Goal: Task Accomplishment & Management: Manage account settings

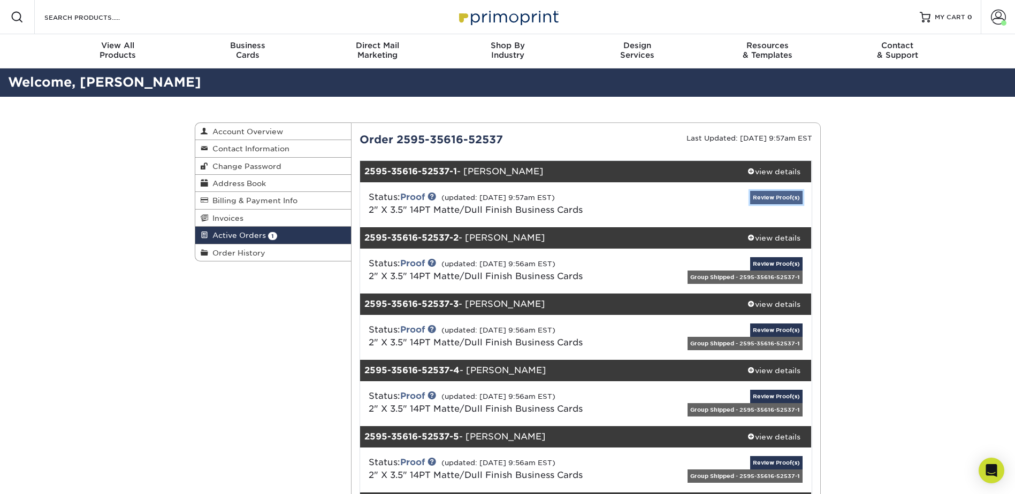
click at [760, 200] on link "Review Proof(s)" at bounding box center [776, 197] width 52 height 13
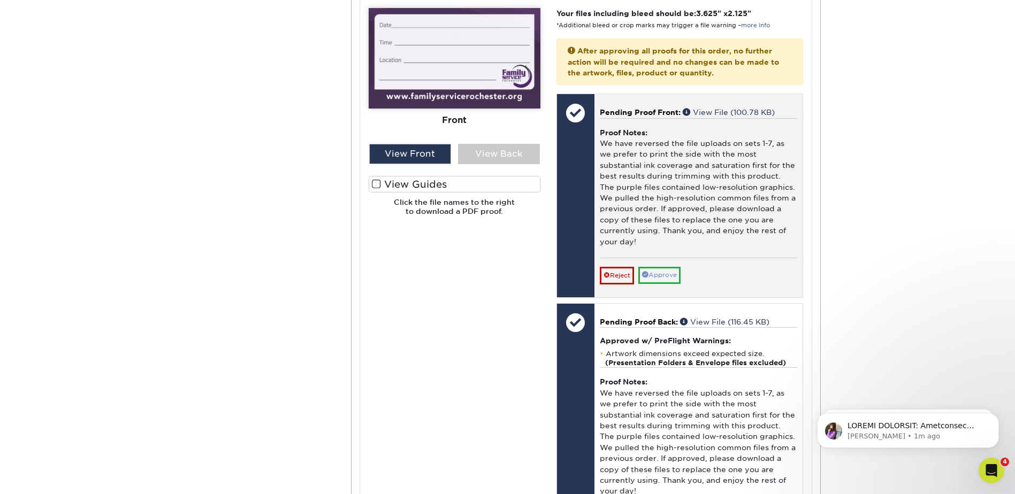
scroll to position [374, 0]
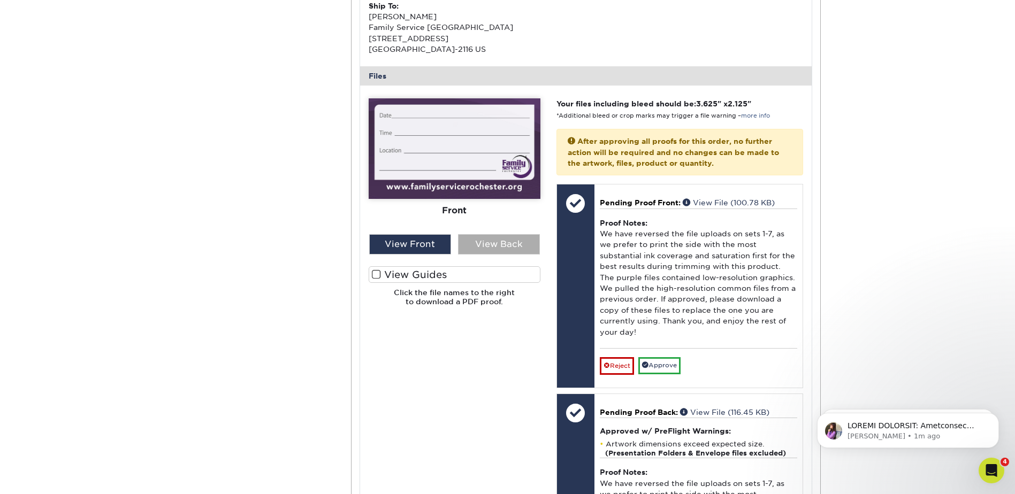
click at [489, 247] on div "View Back" at bounding box center [499, 244] width 82 height 20
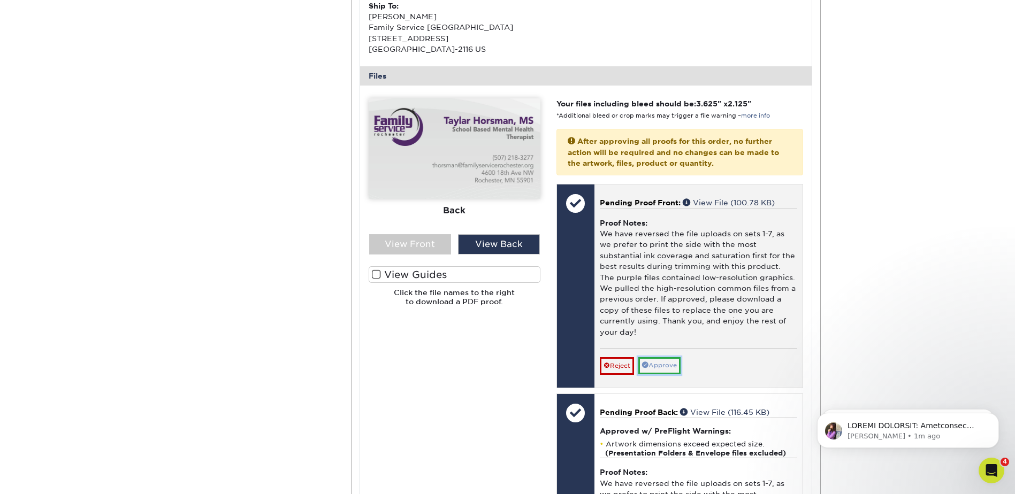
click at [656, 365] on link "Approve" at bounding box center [659, 365] width 42 height 17
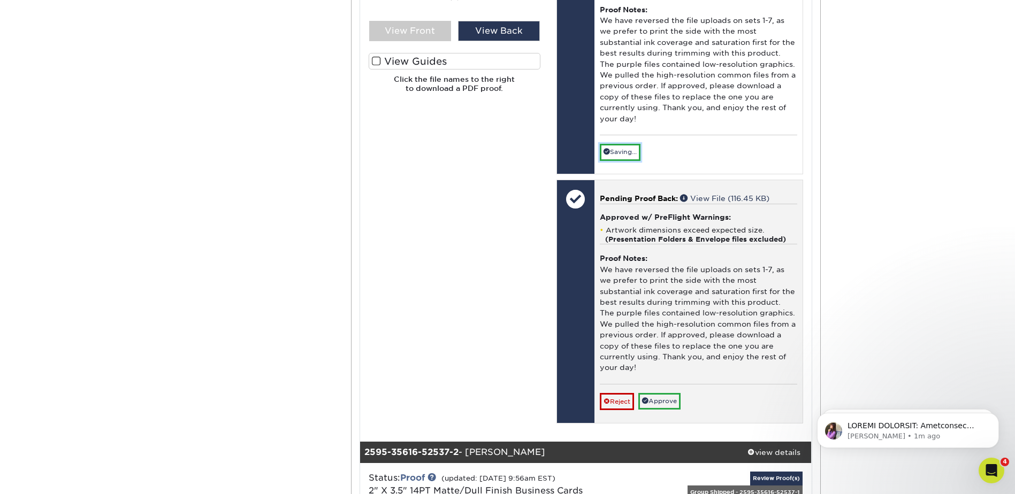
scroll to position [588, 0]
click at [664, 397] on link "Approve" at bounding box center [659, 401] width 42 height 17
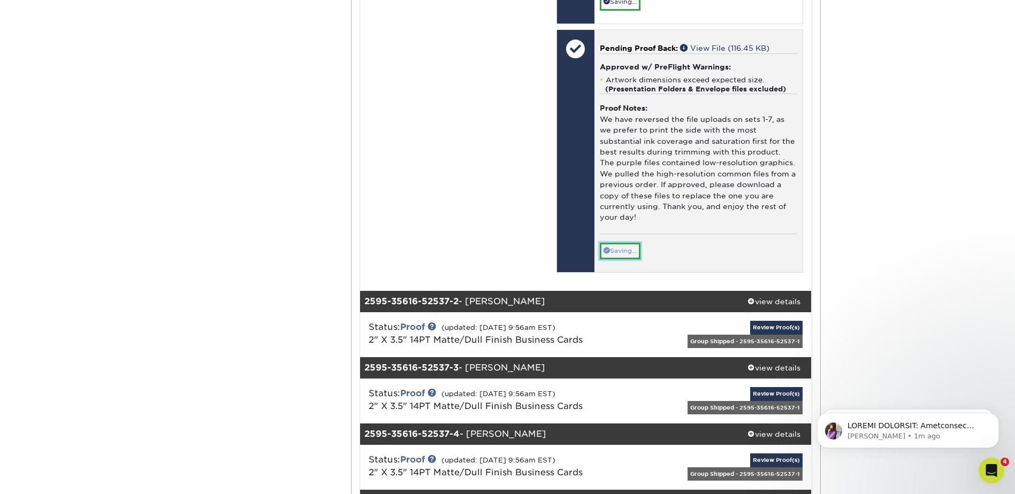
scroll to position [749, 0]
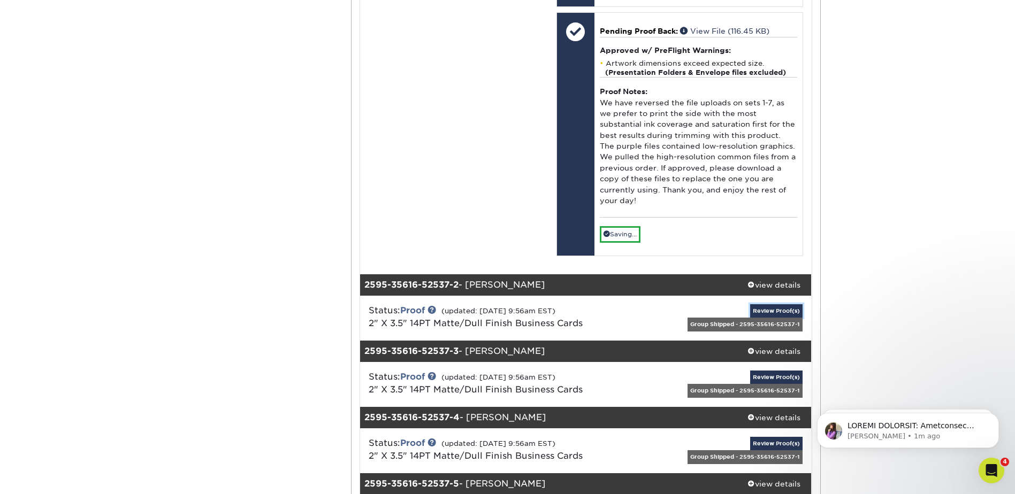
click at [759, 315] on div "Review Proof(s) Group Shipped - 2595-35616-52537-1" at bounding box center [736, 318] width 150 height 28
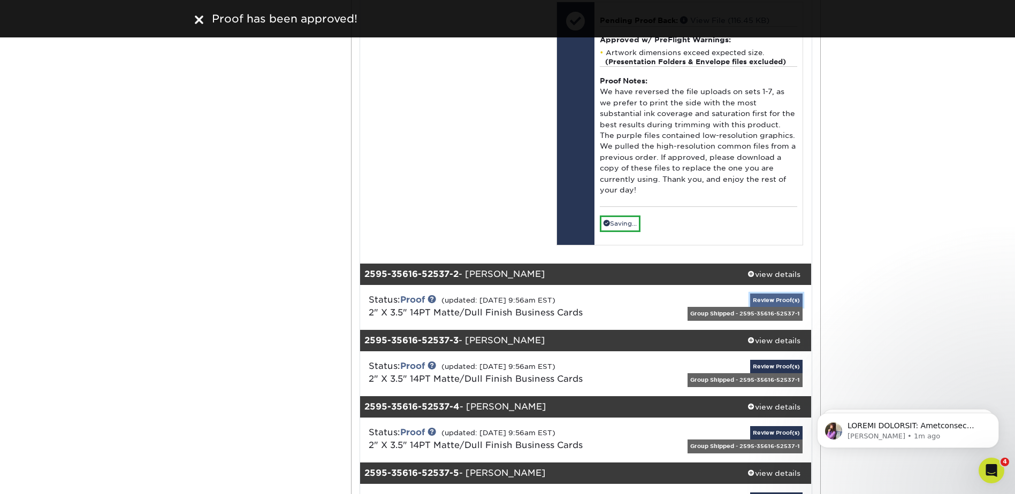
click at [761, 301] on link "Review Proof(s)" at bounding box center [776, 300] width 52 height 13
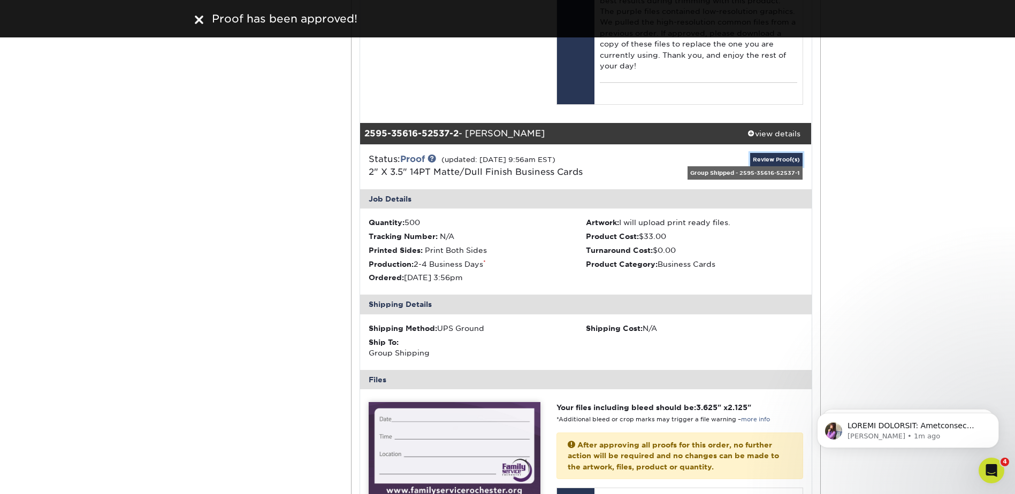
scroll to position [1016, 0]
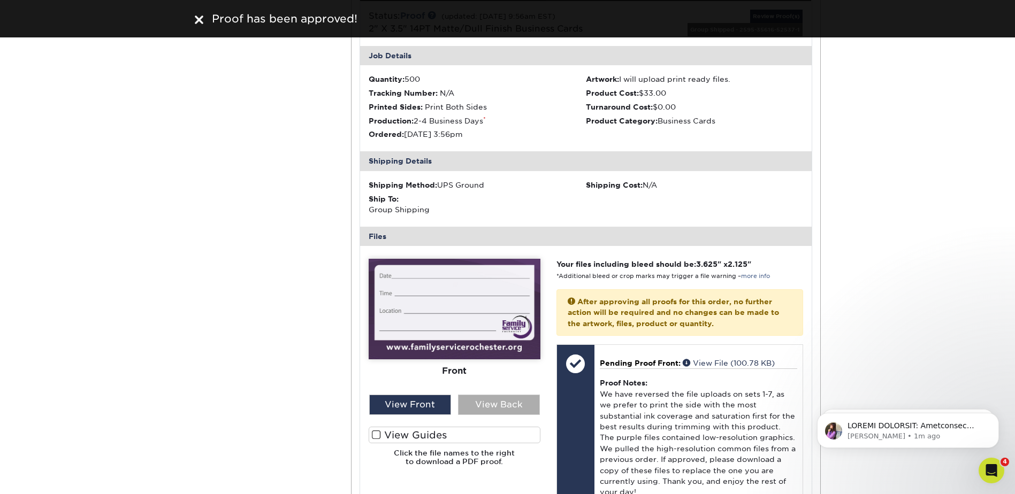
click at [460, 407] on div "View Back" at bounding box center [499, 405] width 82 height 20
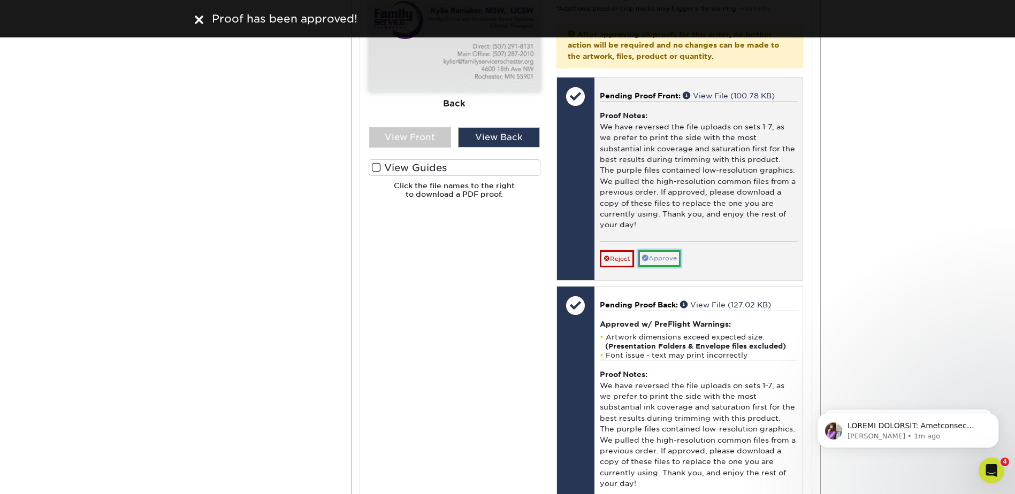
click at [674, 257] on link "Approve" at bounding box center [659, 258] width 42 height 17
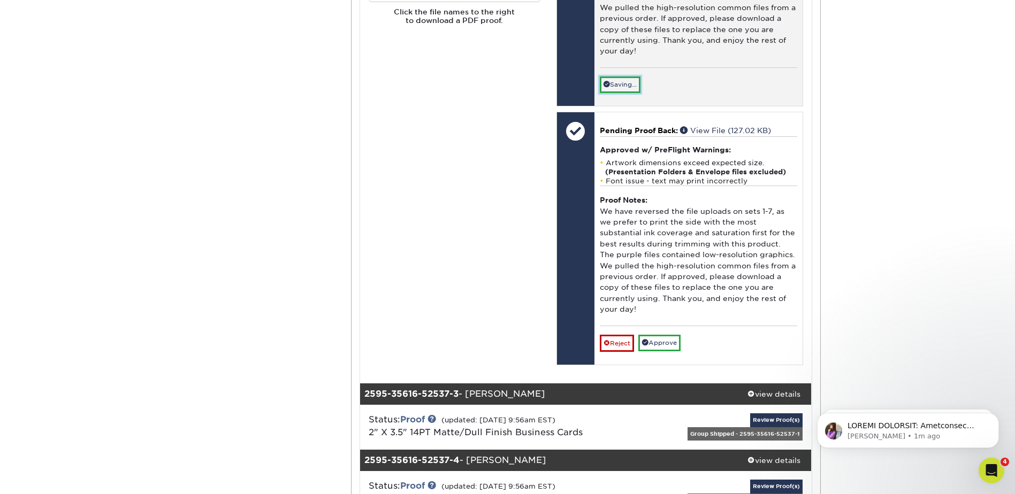
scroll to position [1498, 0]
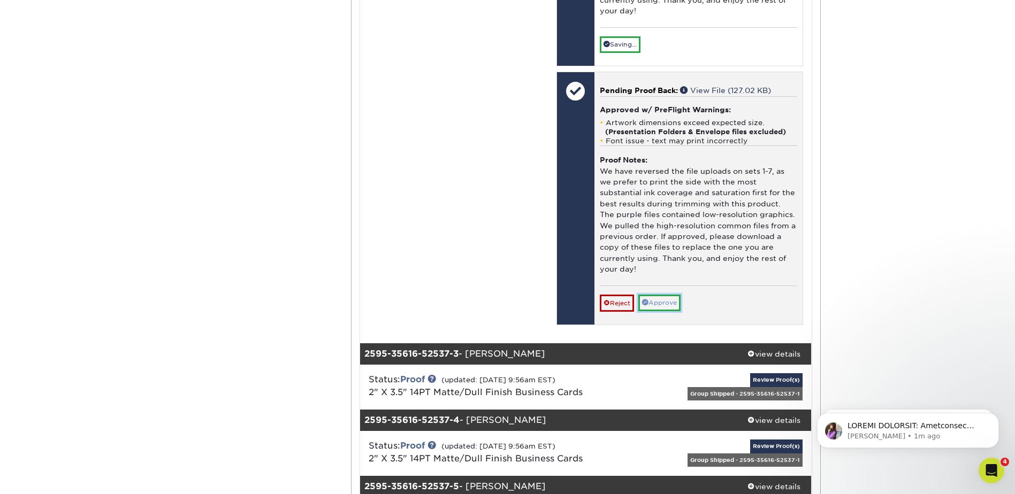
click at [670, 308] on link "Approve" at bounding box center [659, 303] width 42 height 17
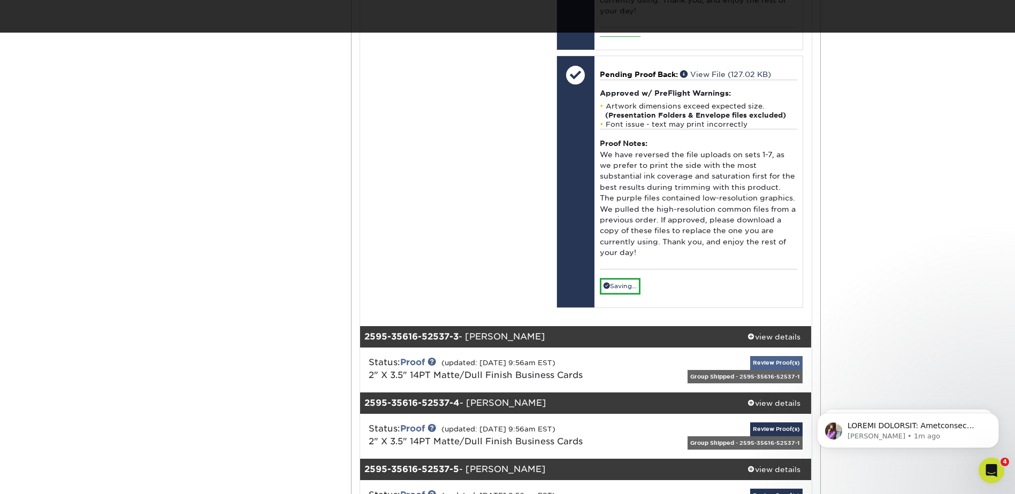
click at [781, 379] on div "Group Shipped - 2595-35616-52537-1" at bounding box center [744, 376] width 115 height 13
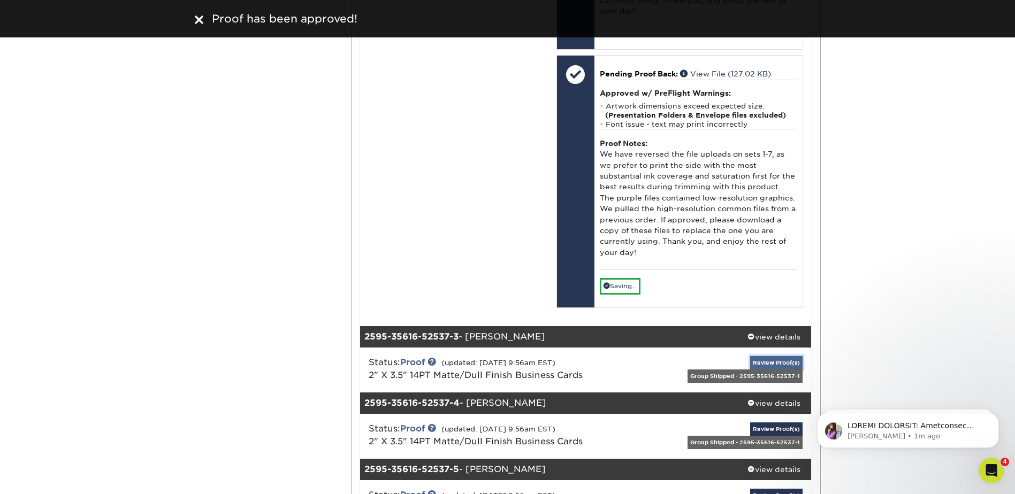
click at [783, 361] on link "Review Proof(s)" at bounding box center [776, 362] width 52 height 13
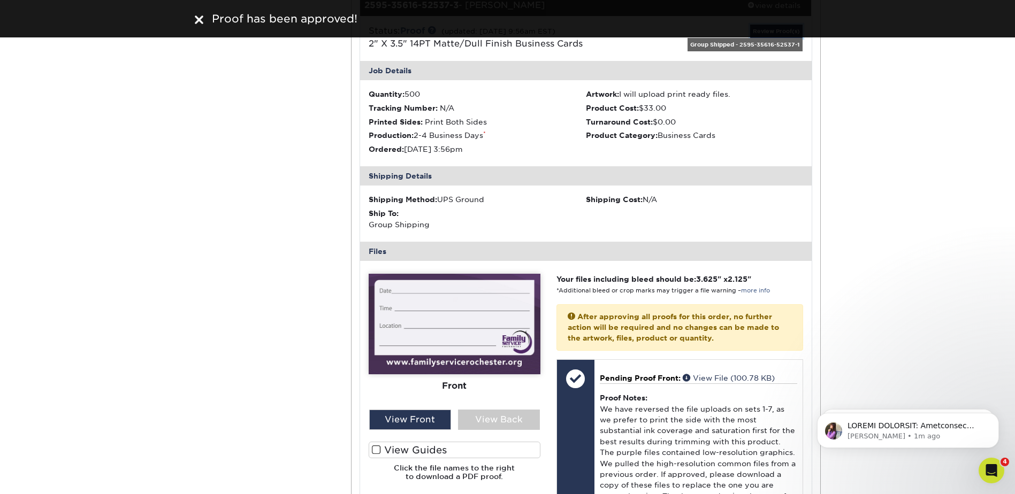
scroll to position [1872, 0]
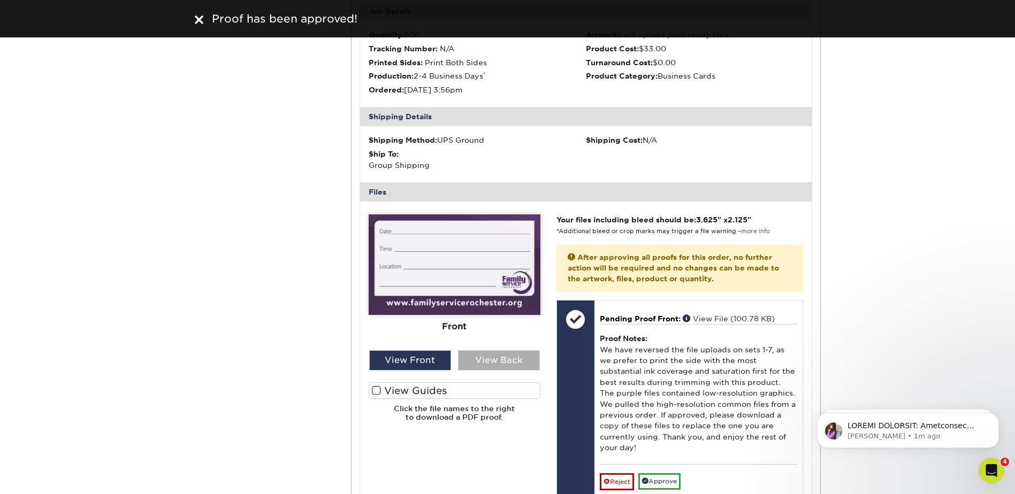
click at [496, 362] on div "View Back" at bounding box center [499, 360] width 82 height 20
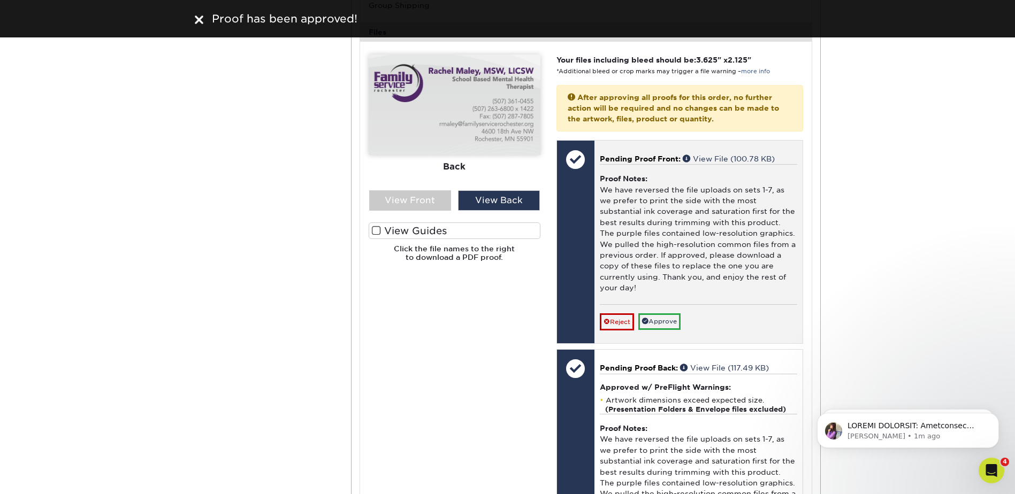
scroll to position [2033, 0]
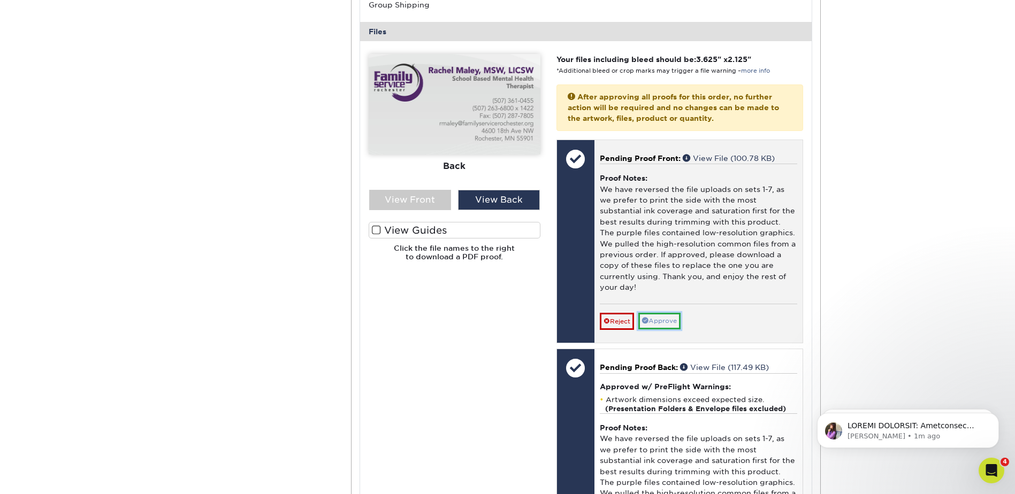
click at [663, 323] on link "Approve" at bounding box center [659, 321] width 42 height 17
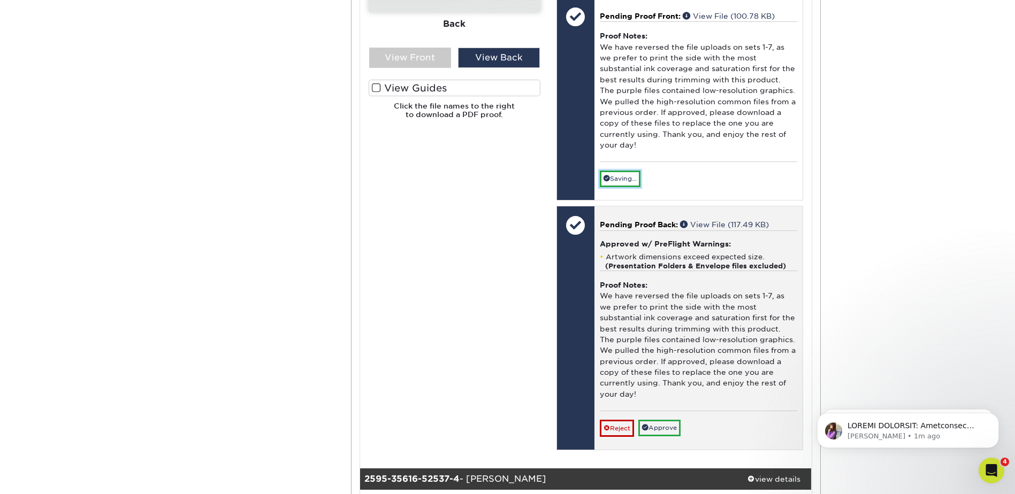
scroll to position [2193, 0]
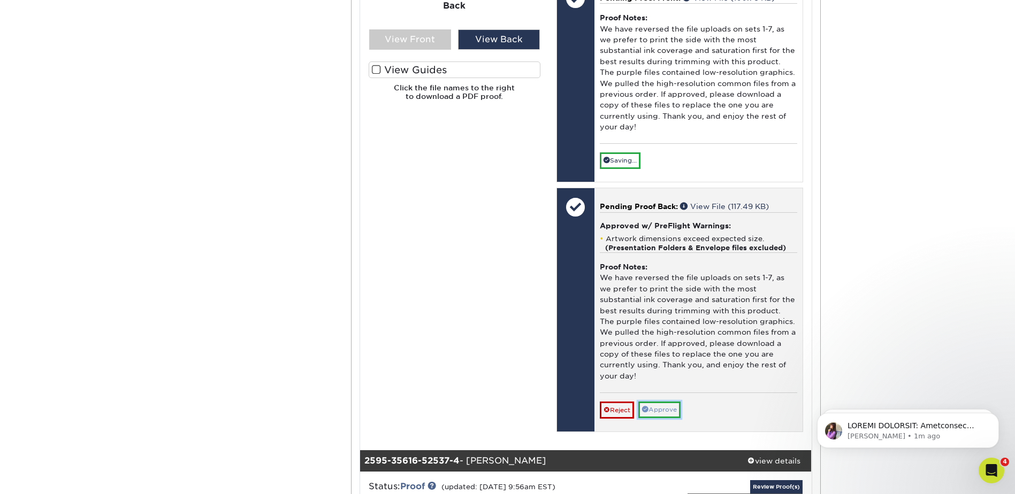
click at [670, 410] on link "Approve" at bounding box center [659, 410] width 42 height 17
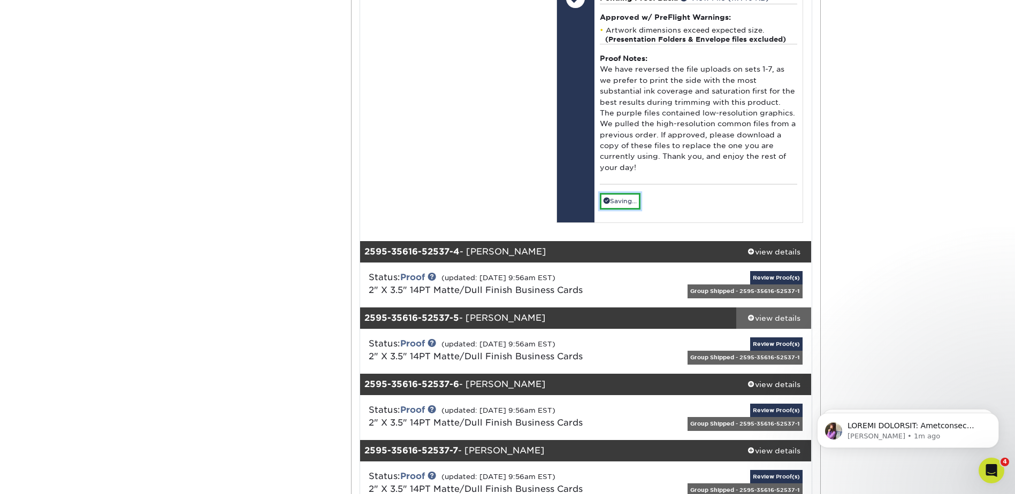
scroll to position [2407, 0]
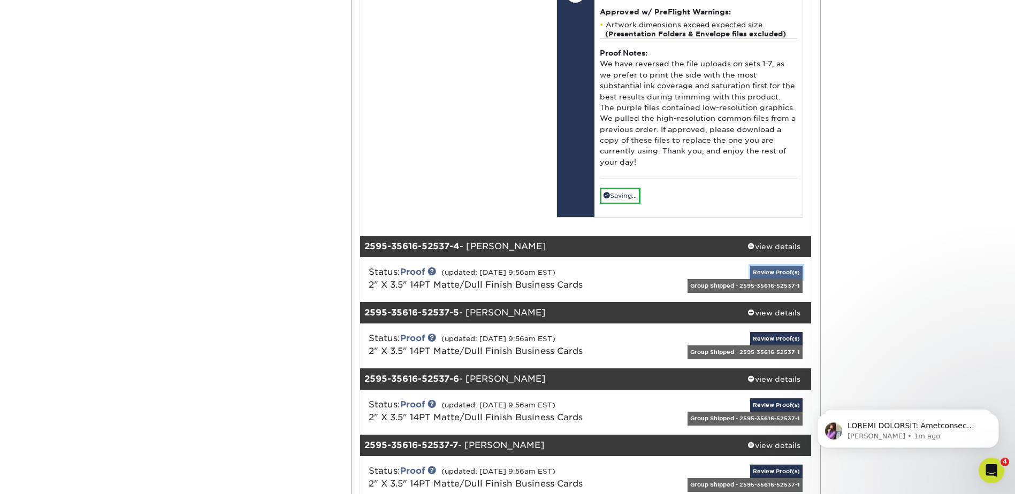
click at [782, 269] on link "Review Proof(s)" at bounding box center [776, 272] width 52 height 13
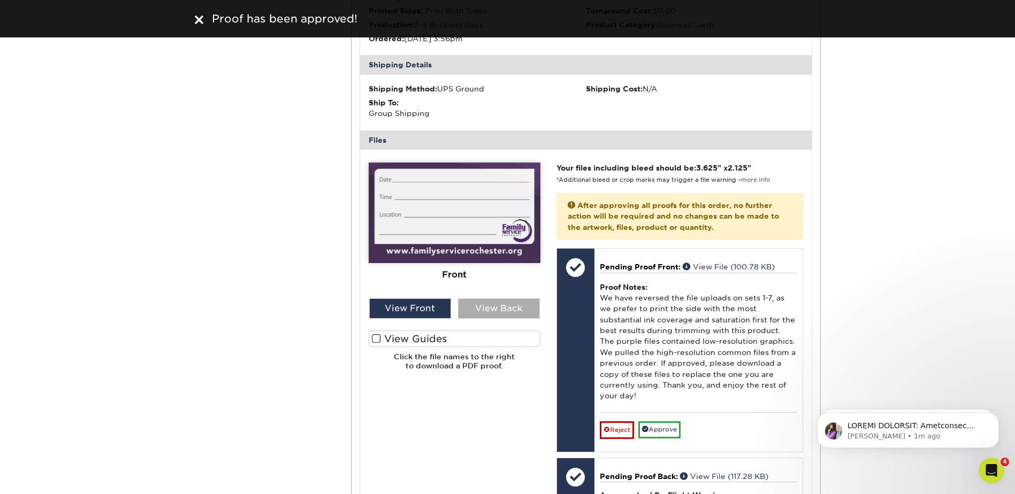
scroll to position [2712, 0]
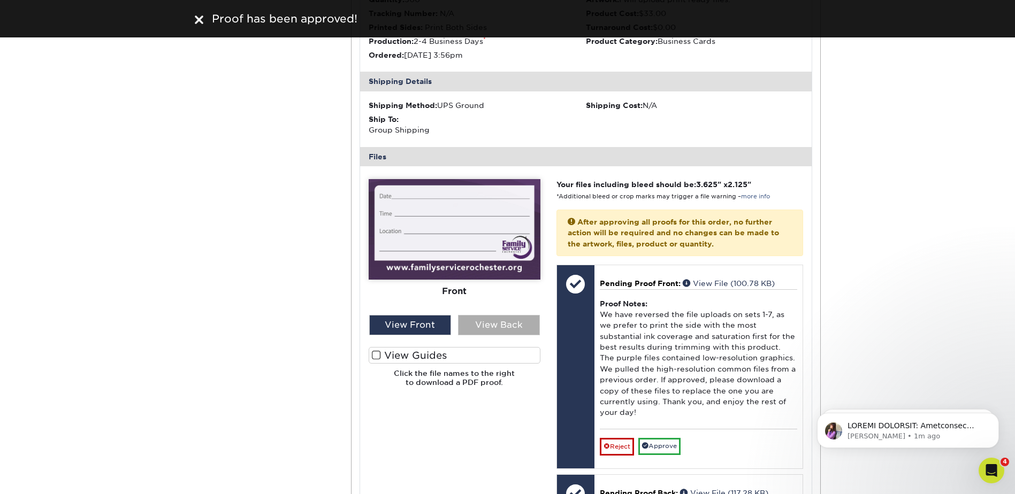
click at [494, 326] on div "View Back" at bounding box center [499, 325] width 82 height 20
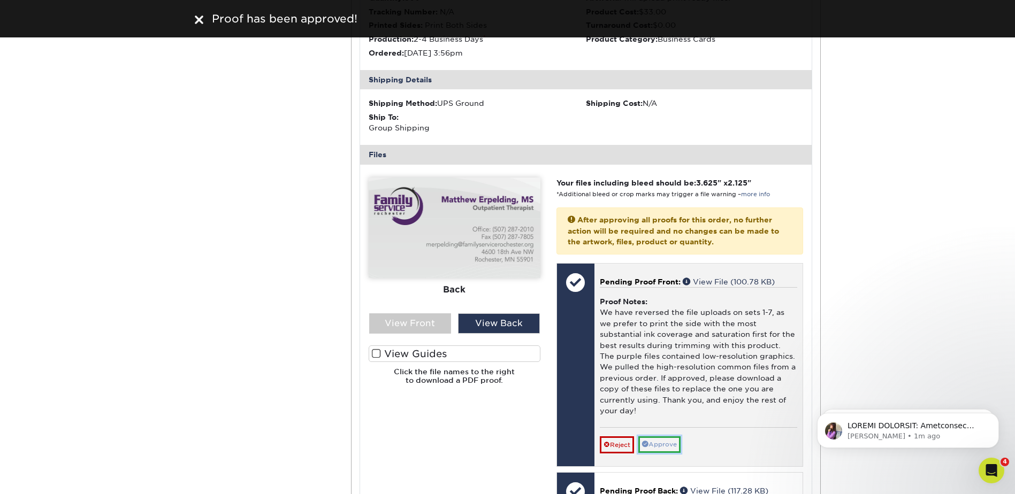
click at [676, 447] on link "Approve" at bounding box center [659, 445] width 42 height 17
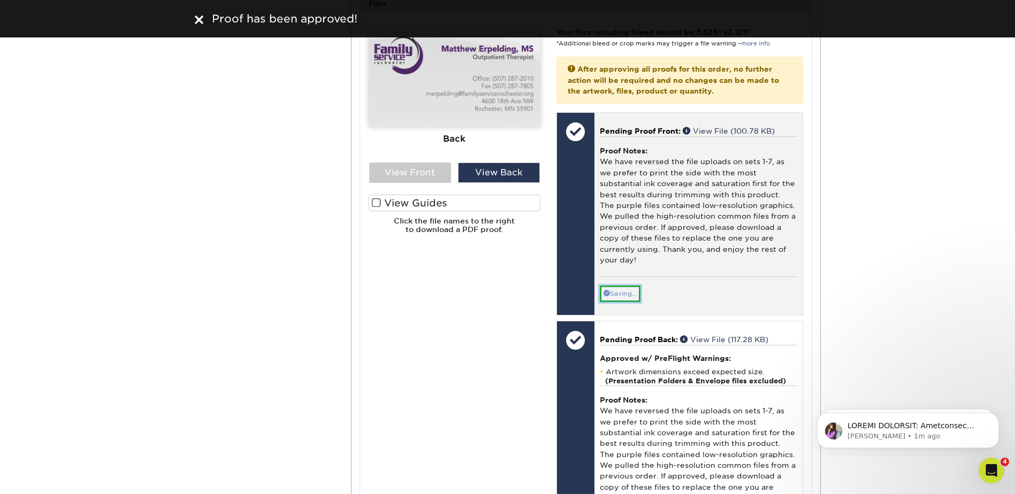
scroll to position [2979, 0]
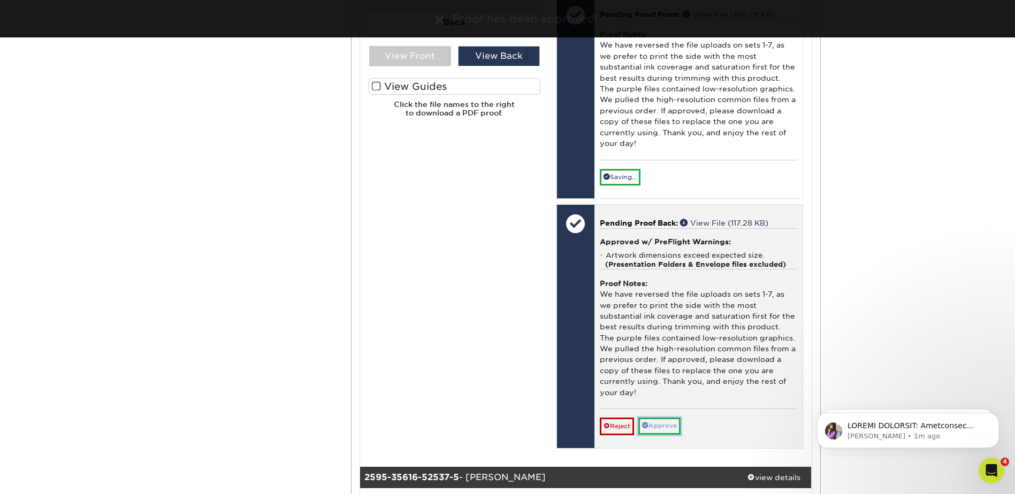
click at [665, 430] on link "Approve" at bounding box center [659, 426] width 42 height 17
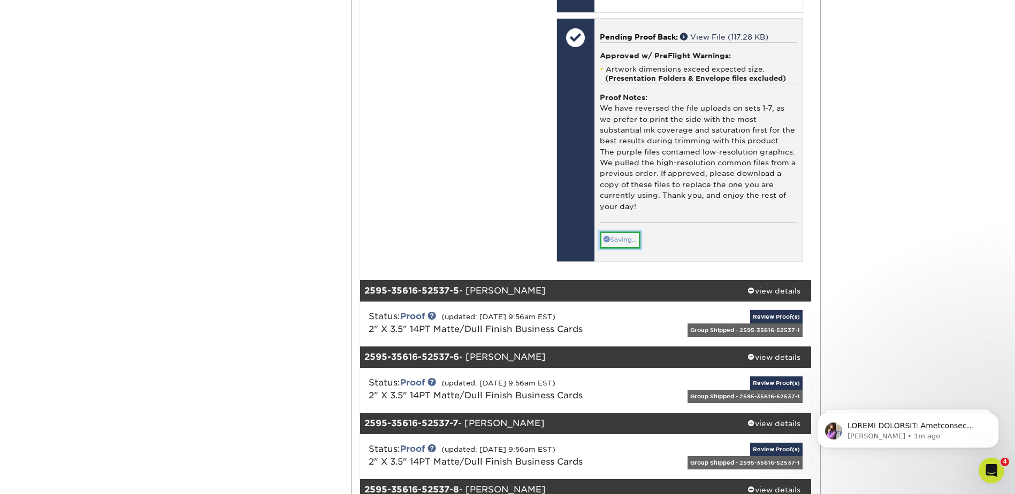
scroll to position [3193, 0]
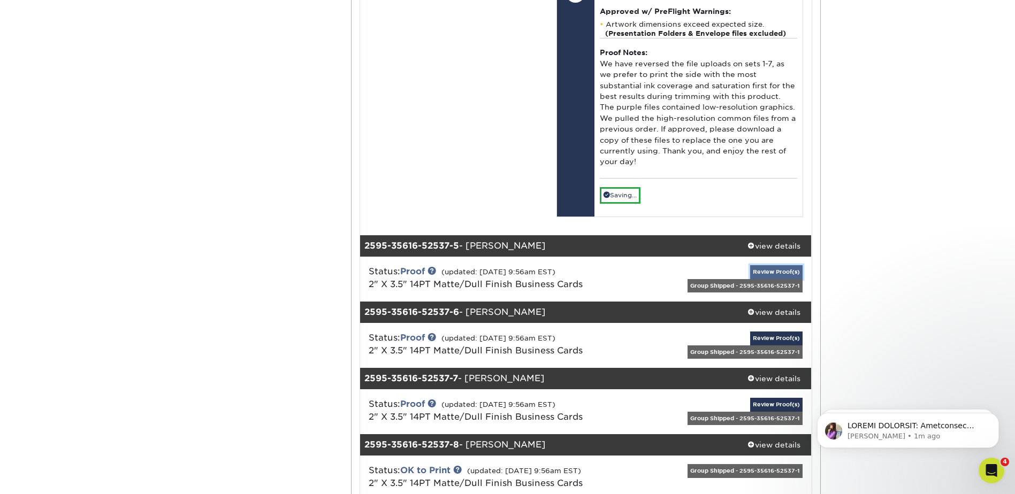
click at [779, 266] on link "Review Proof(s)" at bounding box center [776, 271] width 52 height 13
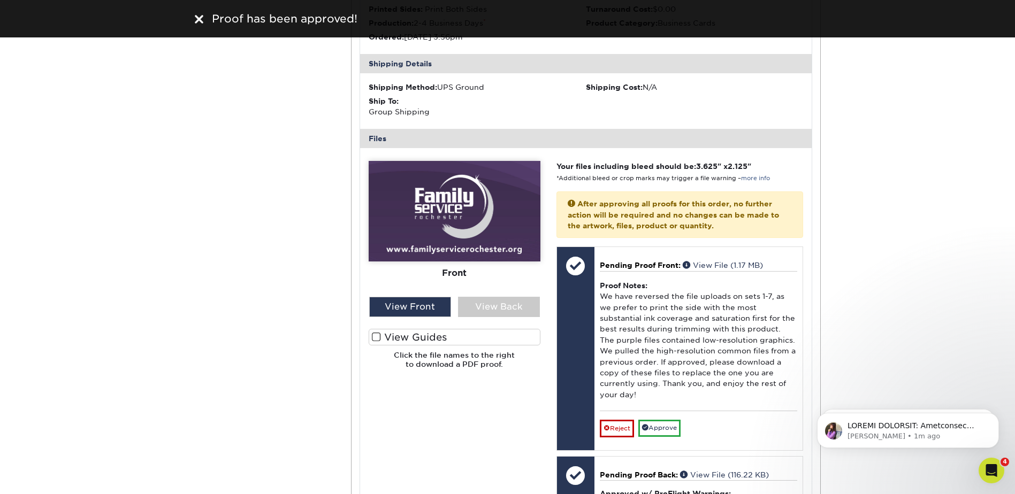
scroll to position [3556, 0]
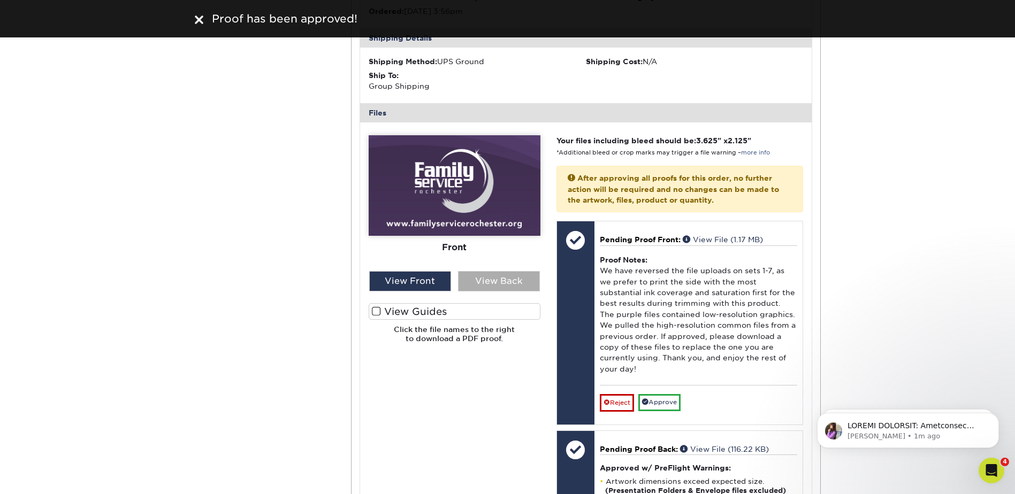
click at [492, 279] on div "View Back" at bounding box center [499, 281] width 82 height 20
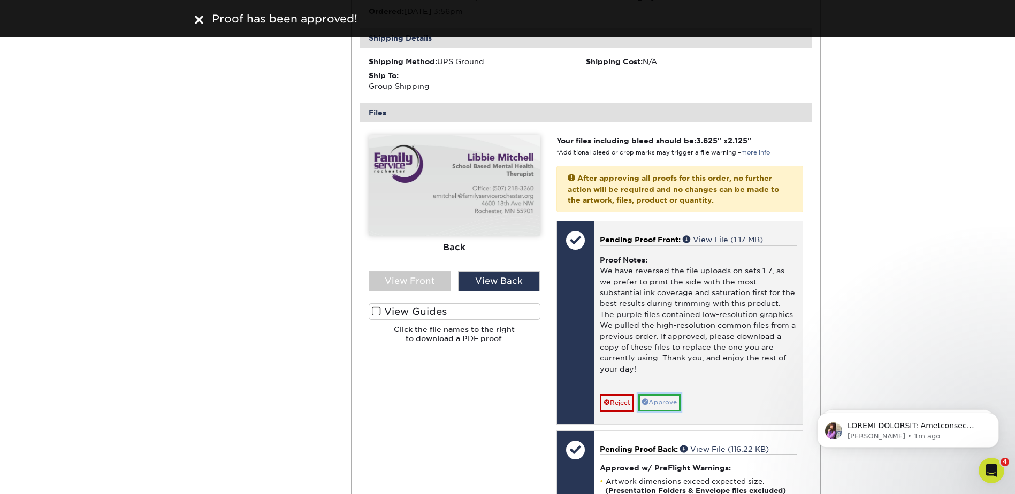
click at [652, 402] on link "Approve" at bounding box center [659, 402] width 42 height 17
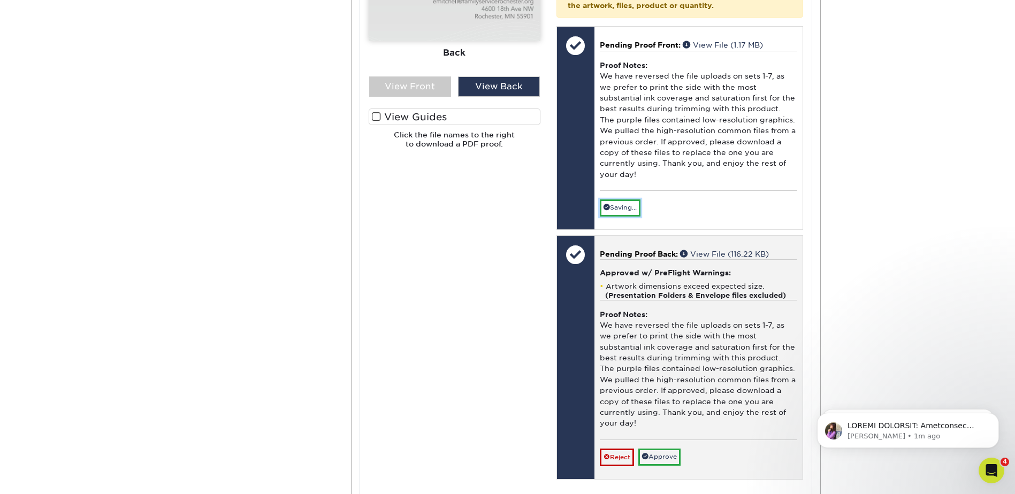
scroll to position [3770, 0]
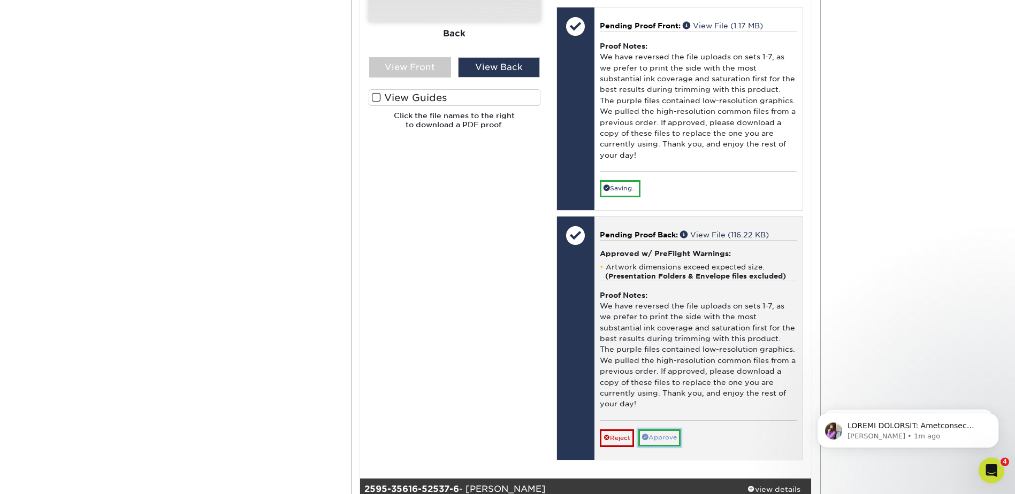
click at [669, 440] on link "Approve" at bounding box center [659, 438] width 42 height 17
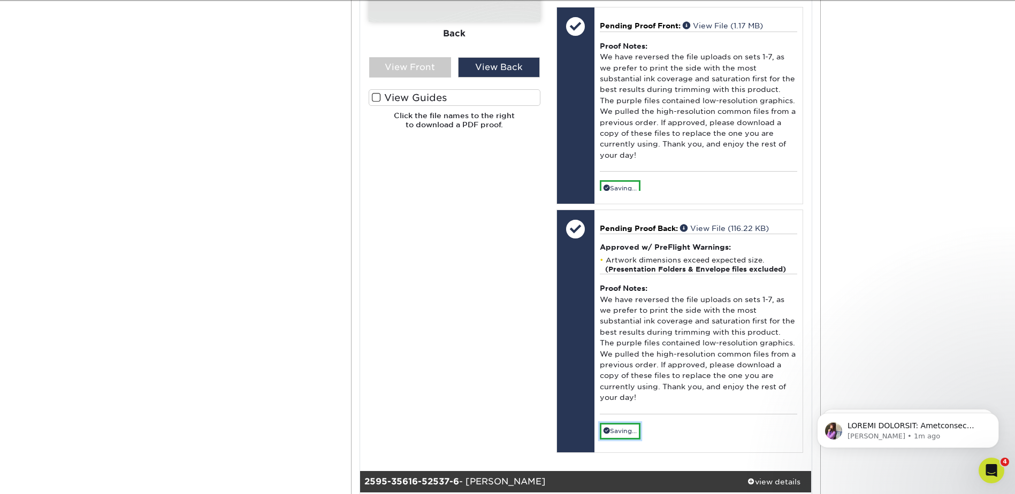
scroll to position [3984, 0]
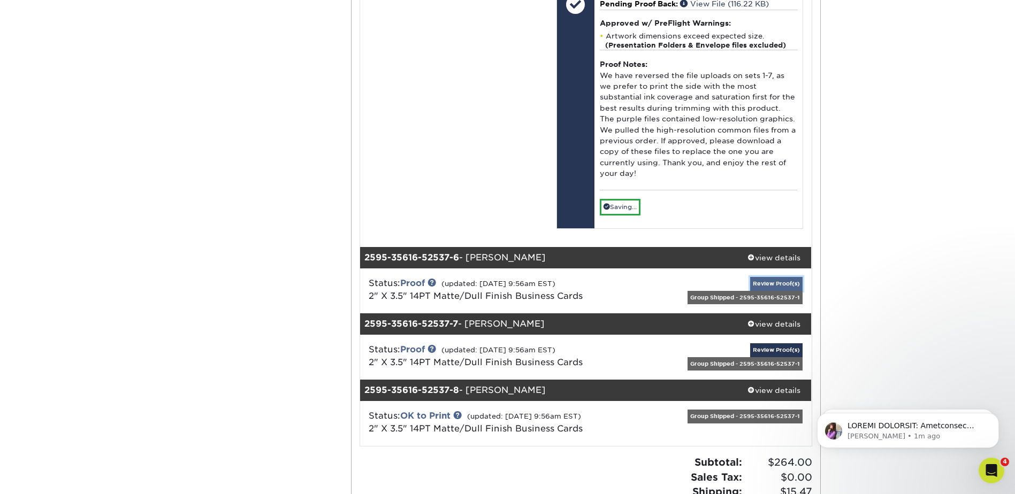
click at [781, 284] on link "Review Proof(s)" at bounding box center [776, 283] width 52 height 13
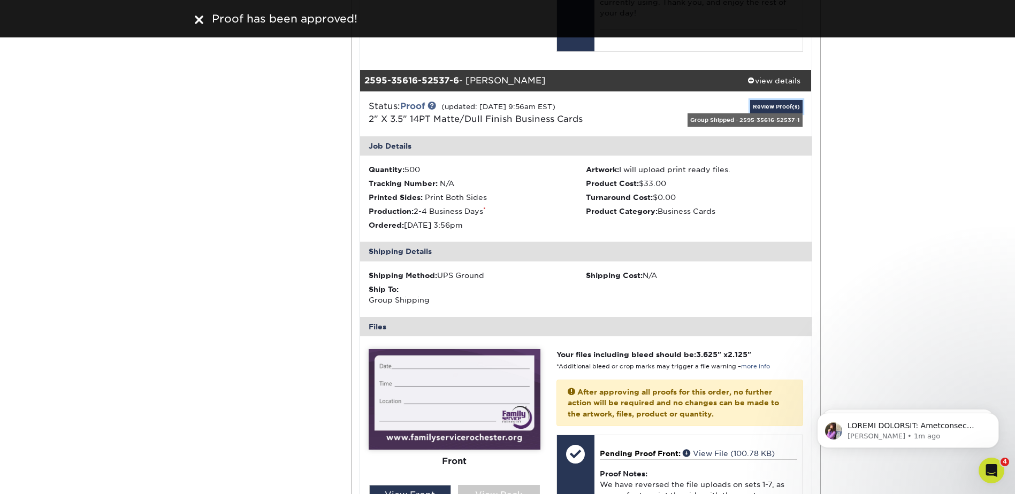
scroll to position [4305, 0]
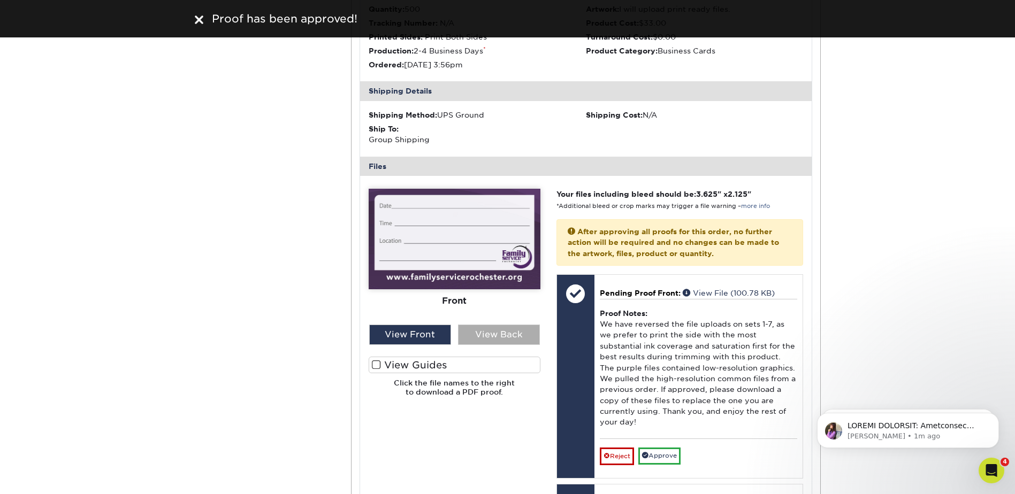
click at [508, 338] on div "View Back" at bounding box center [499, 335] width 82 height 20
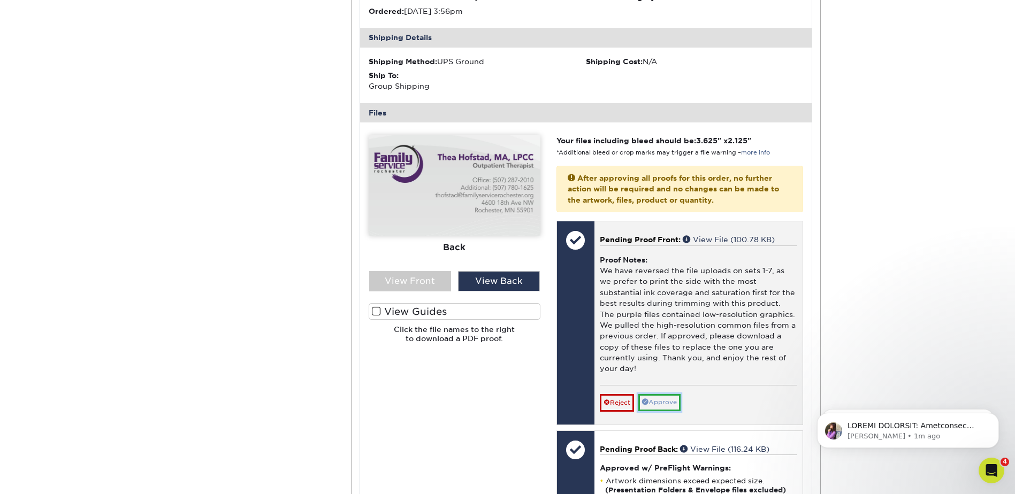
click at [656, 403] on link "Approve" at bounding box center [659, 402] width 42 height 17
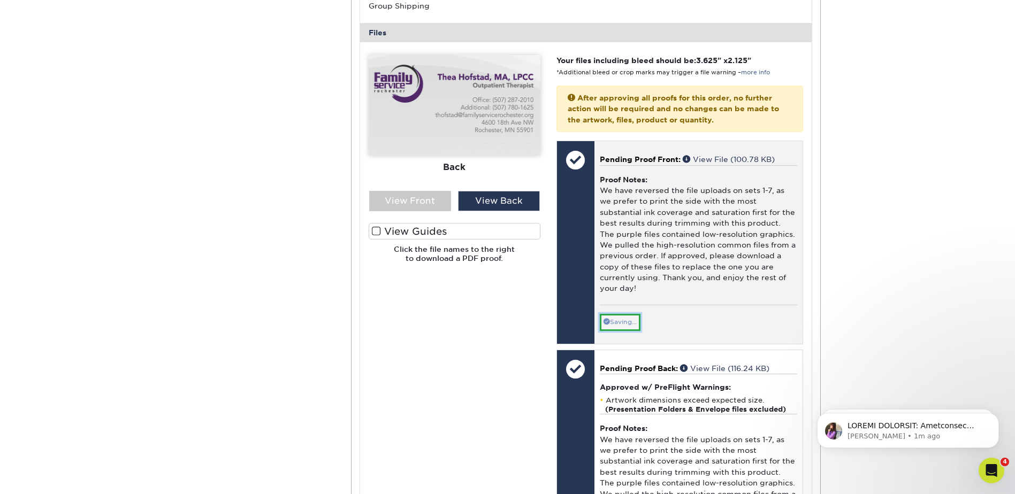
scroll to position [4572, 0]
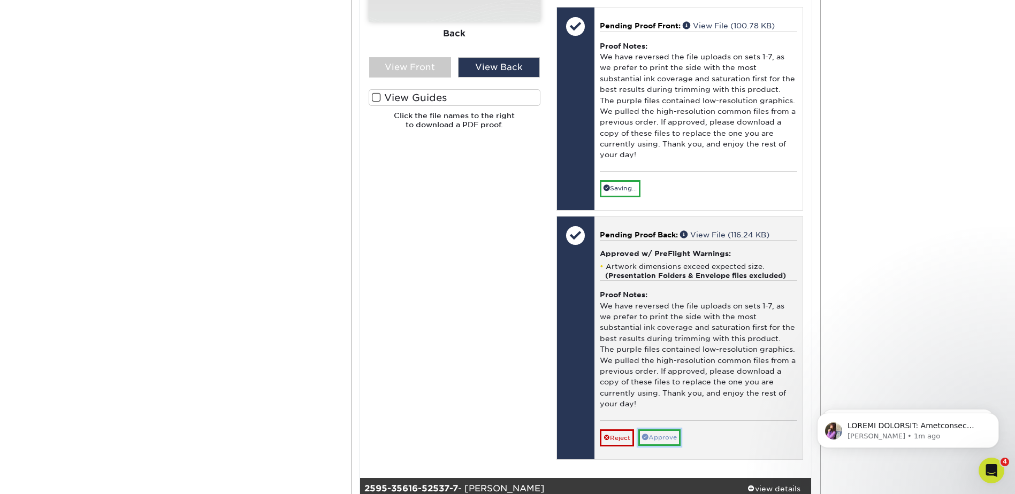
click at [660, 439] on link "Approve" at bounding box center [659, 438] width 42 height 17
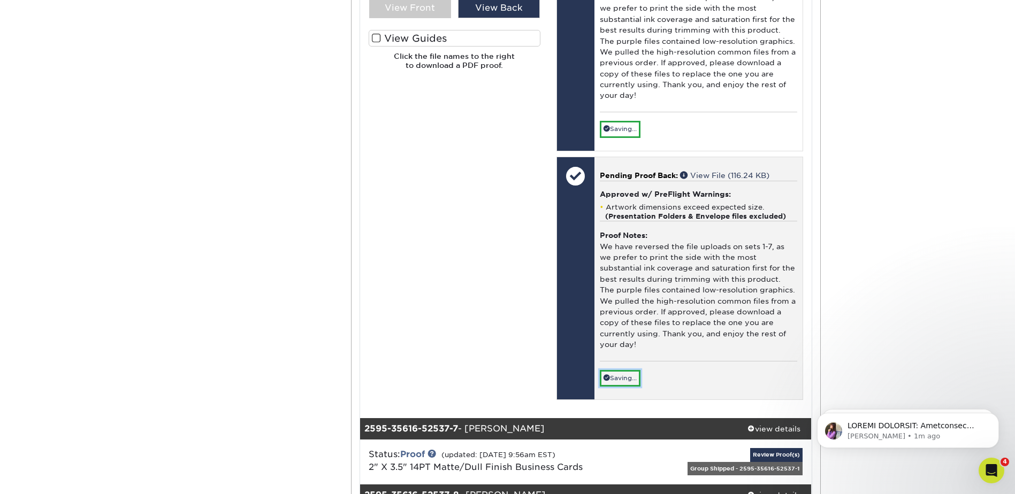
scroll to position [4786, 0]
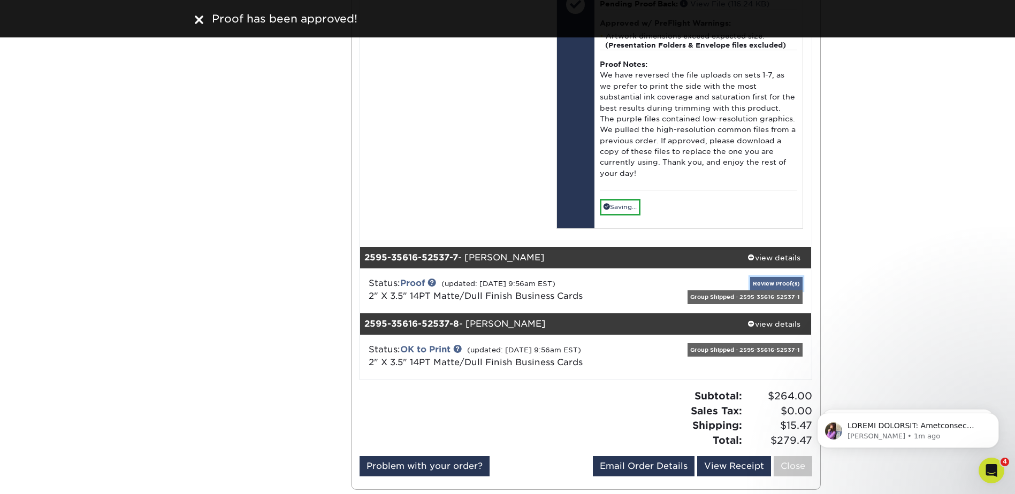
click at [767, 285] on link "Review Proof(s)" at bounding box center [776, 283] width 52 height 13
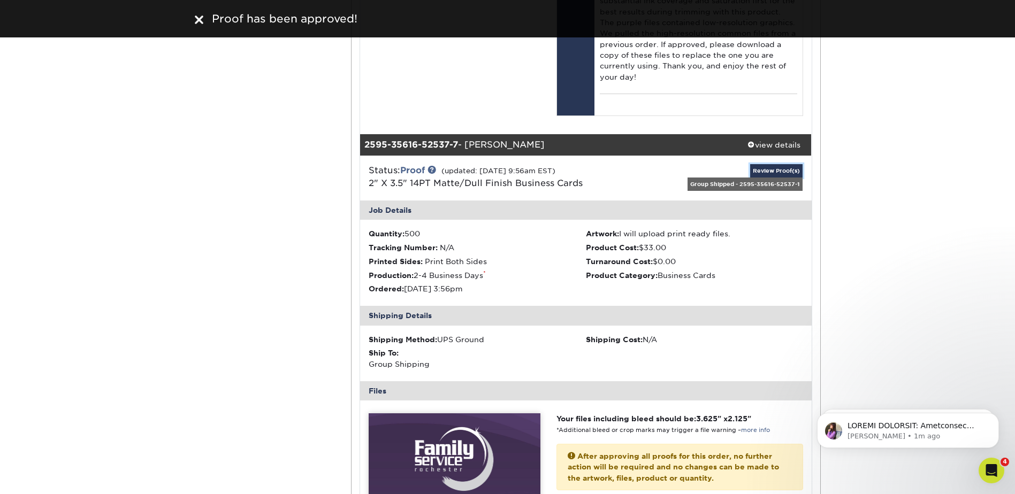
scroll to position [5000, 0]
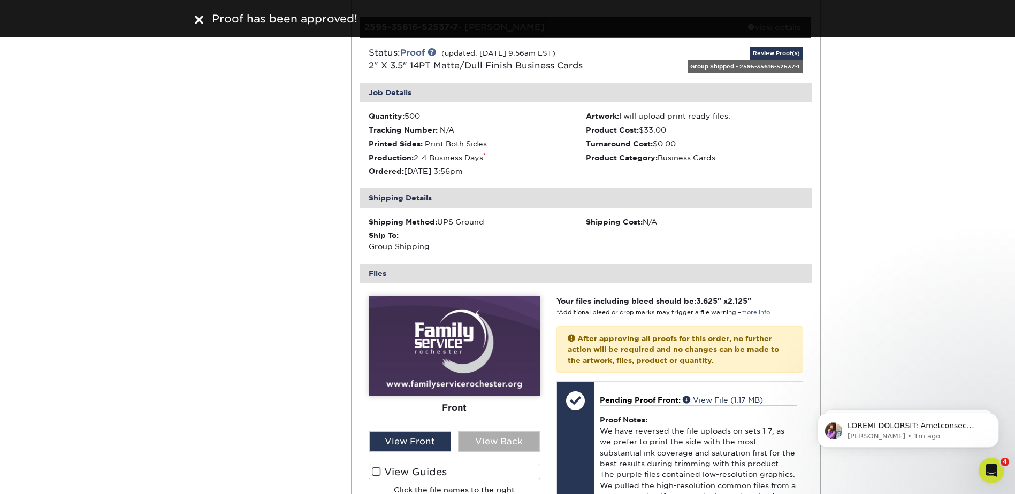
click at [498, 446] on div "View Back" at bounding box center [499, 442] width 82 height 20
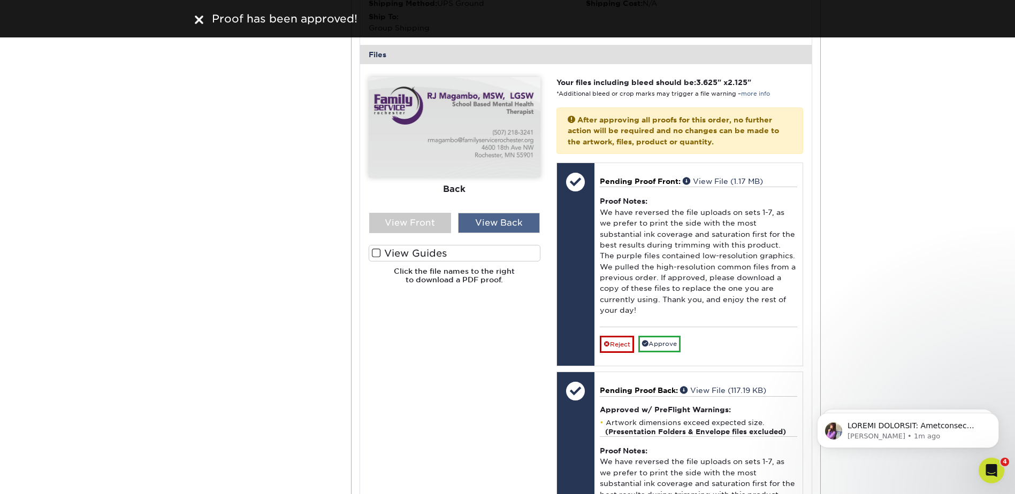
scroll to position [5321, 0]
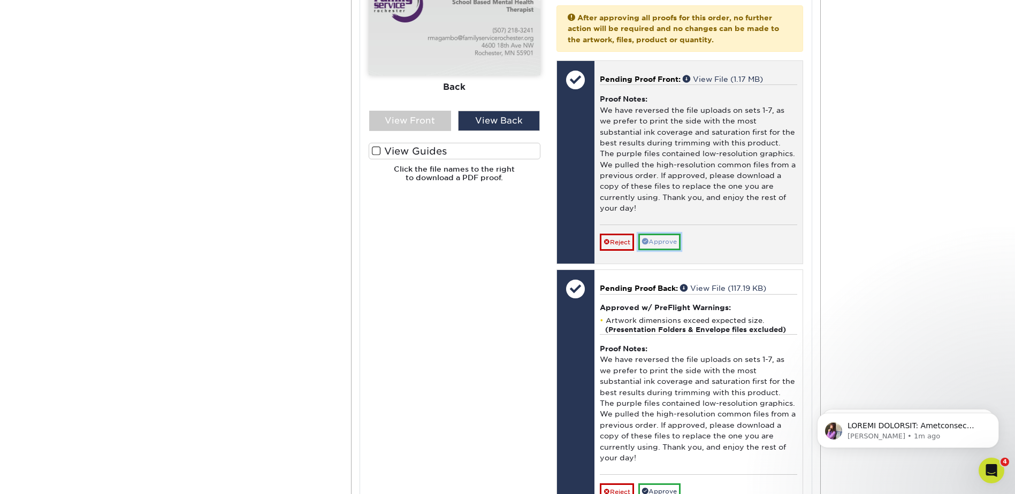
click at [661, 239] on link "Approve" at bounding box center [659, 242] width 42 height 17
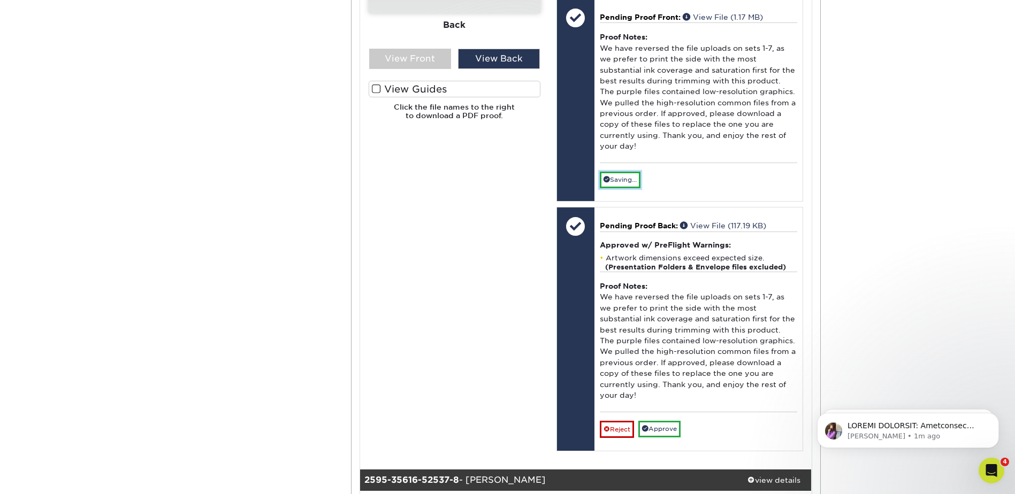
scroll to position [5482, 0]
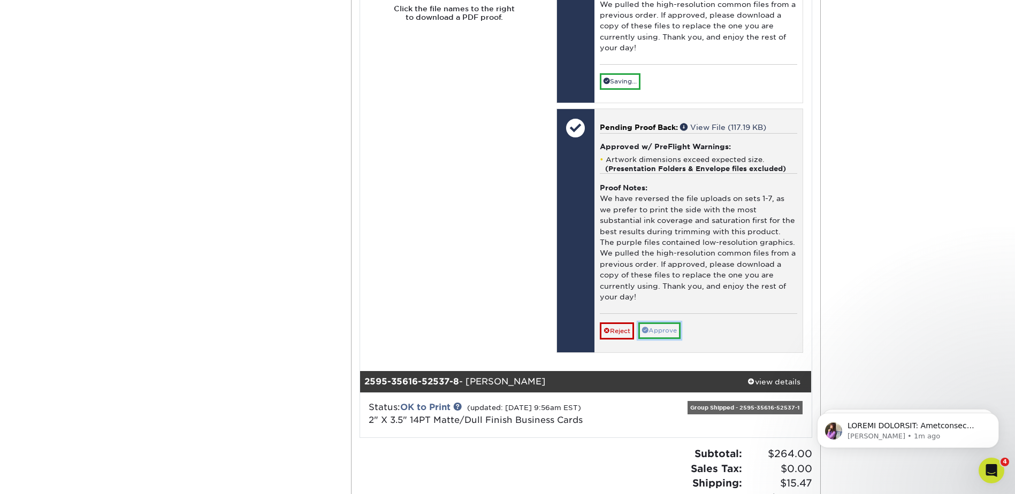
click at [667, 330] on link "Approve" at bounding box center [659, 331] width 42 height 17
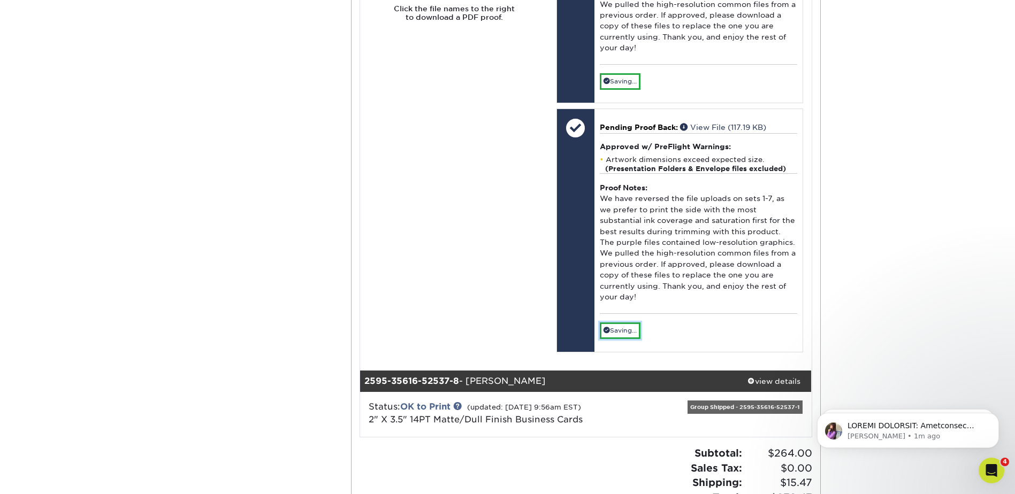
scroll to position [5696, 0]
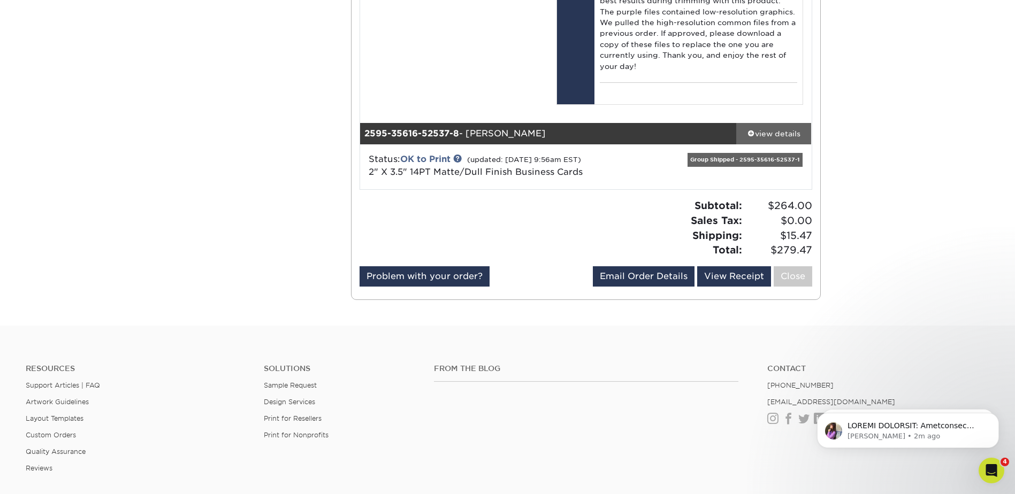
click at [756, 135] on div "view details" at bounding box center [773, 133] width 75 height 11
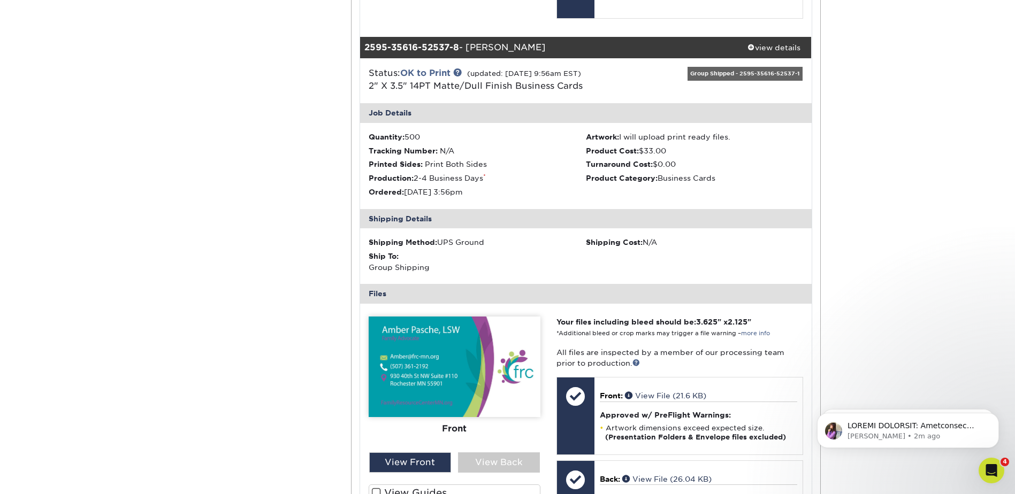
scroll to position [5910, 0]
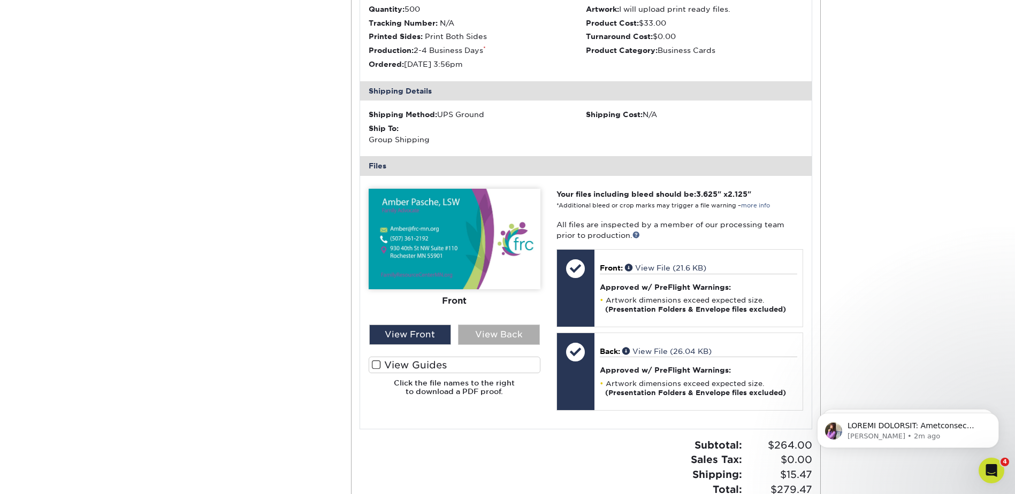
click at [488, 334] on div "View Back" at bounding box center [499, 335] width 82 height 20
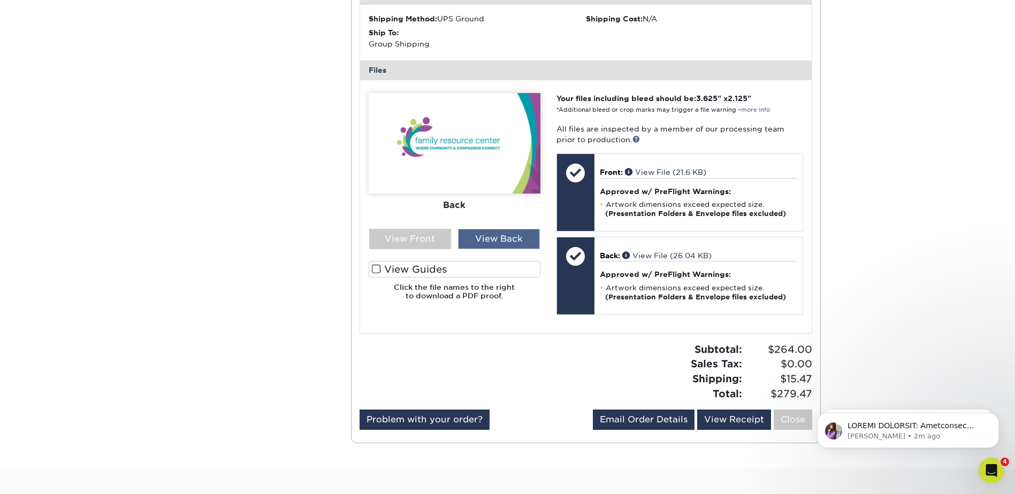
scroll to position [6017, 0]
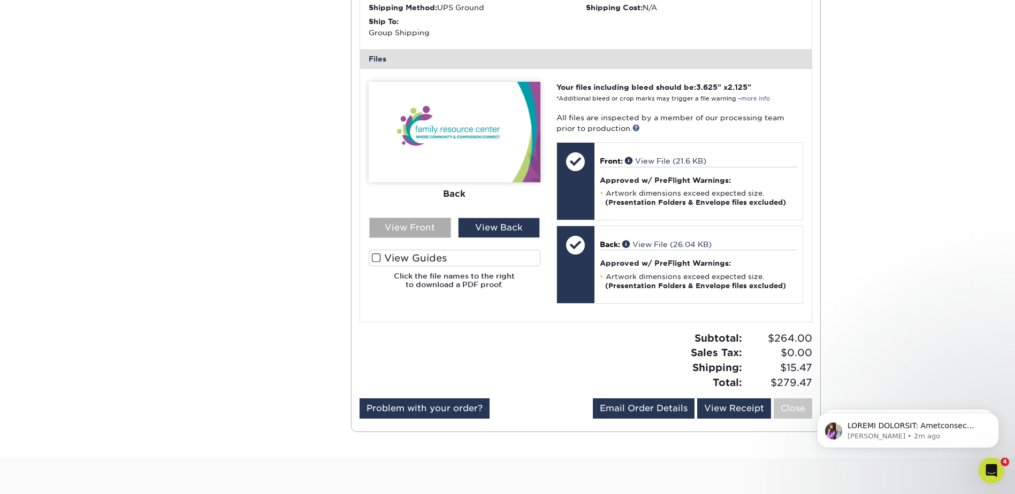
click at [401, 225] on div "View Front" at bounding box center [410, 228] width 82 height 20
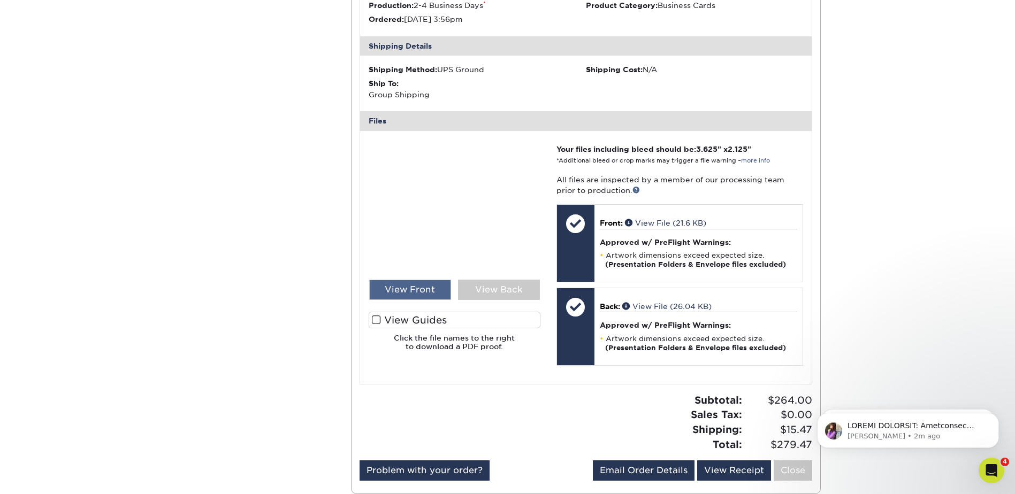
scroll to position [5856, 0]
